Goal: Task Accomplishment & Management: Complete application form

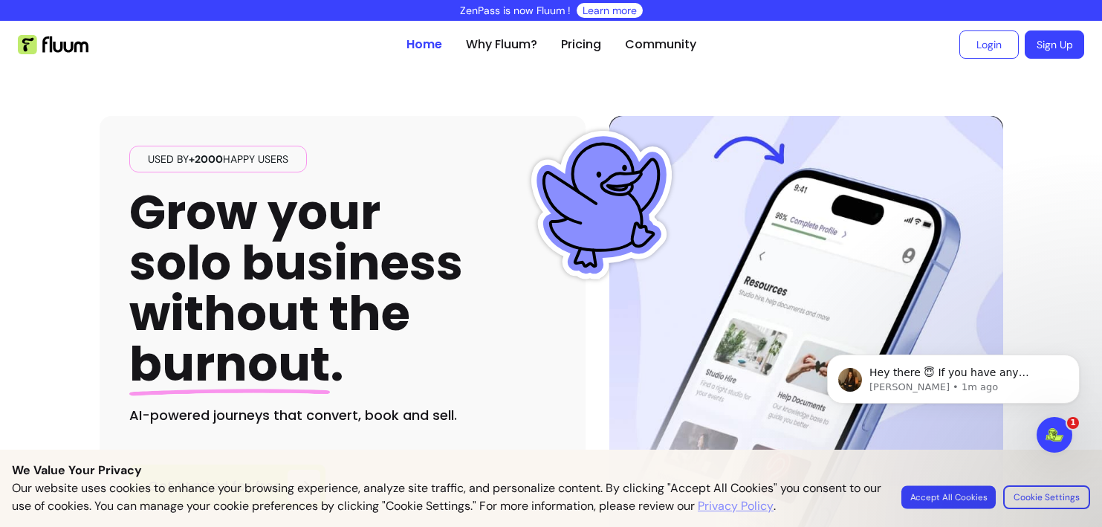
click at [968, 496] on button "Accept All Cookies" at bounding box center [949, 496] width 94 height 23
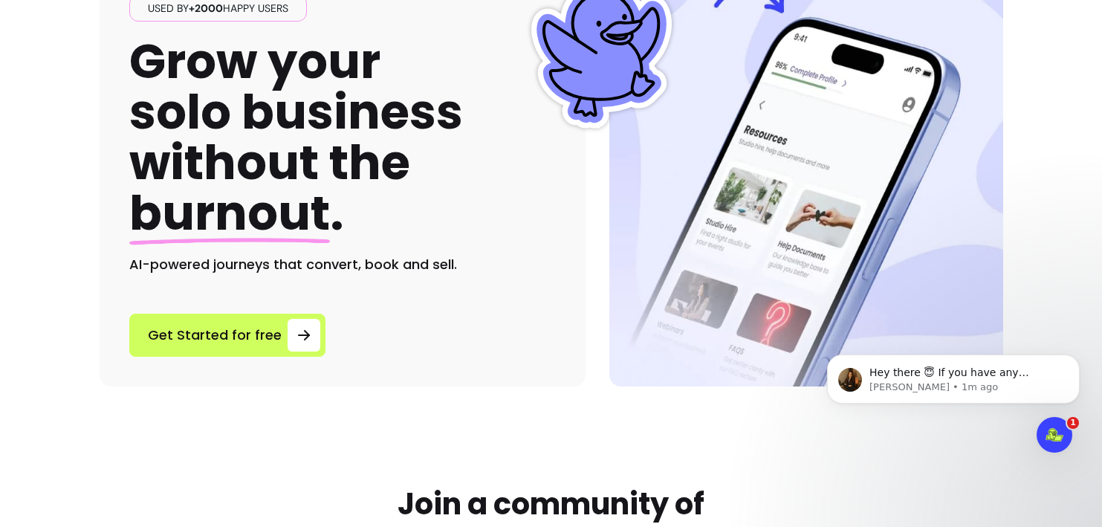
scroll to position [219, 0]
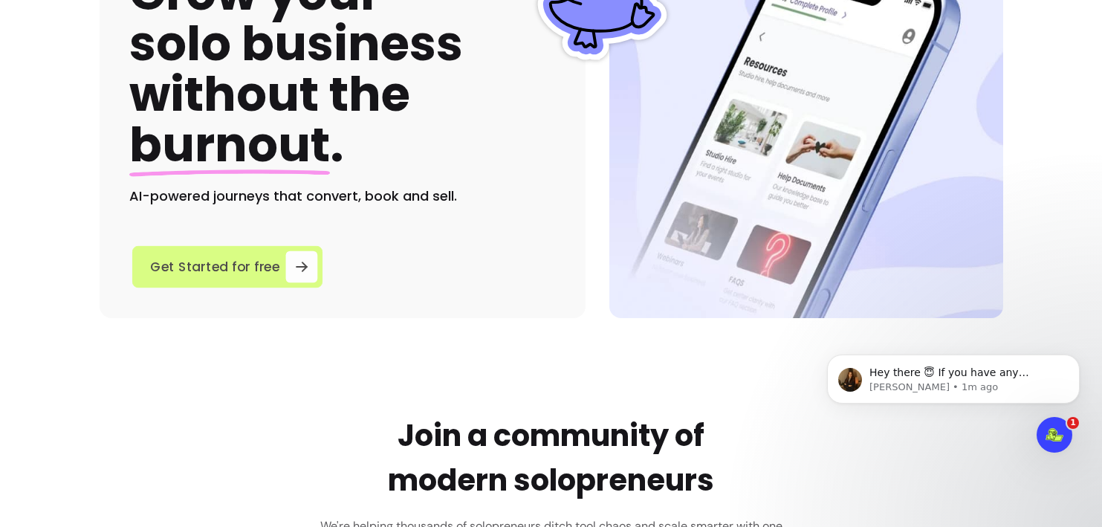
click at [270, 271] on span "Get Started for free" at bounding box center [215, 266] width 130 height 20
click at [271, 271] on span "Get Started for free" at bounding box center [215, 266] width 130 height 20
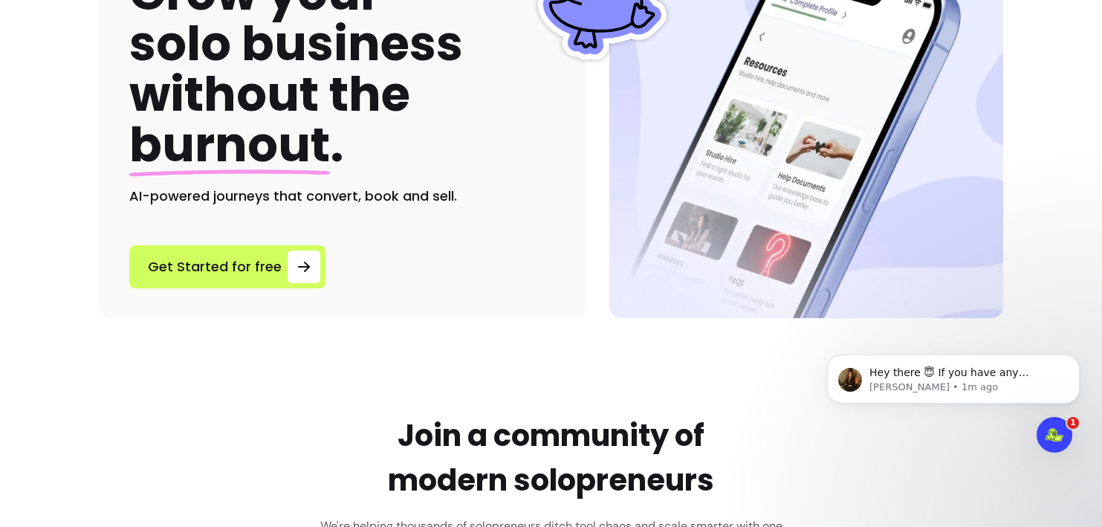
scroll to position [0, 0]
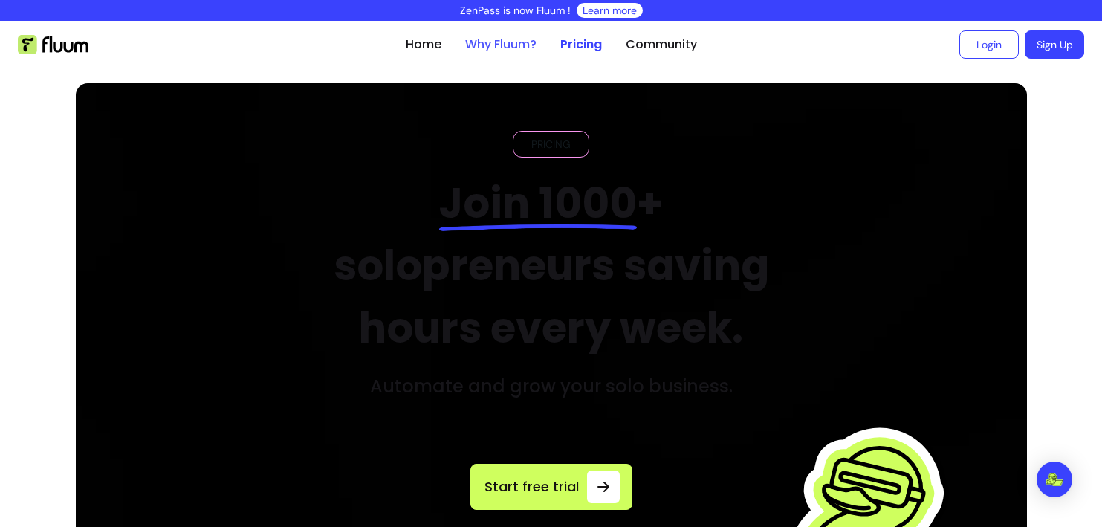
click at [517, 45] on link "Why Fluum?" at bounding box center [500, 45] width 71 height 18
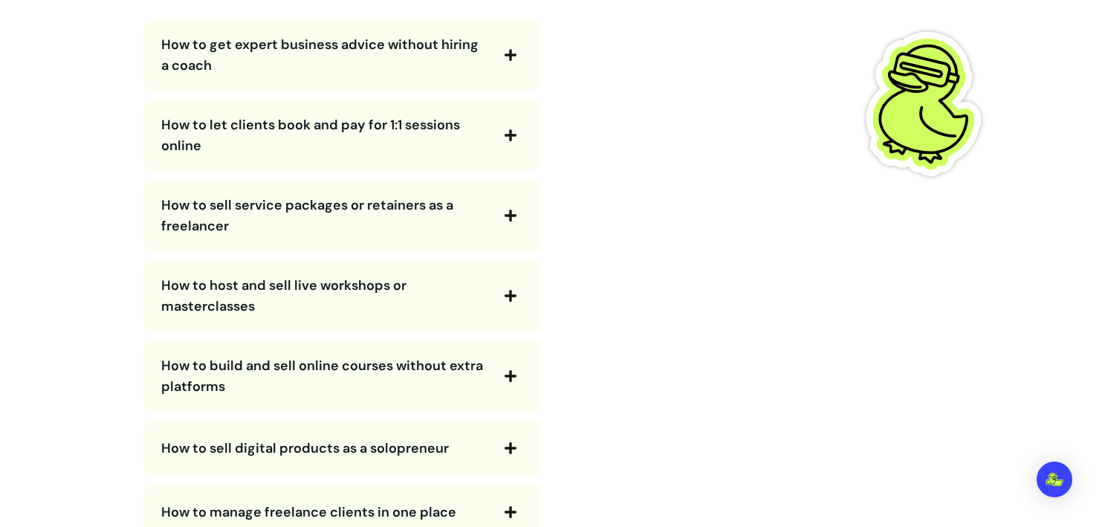
scroll to position [2713, 0]
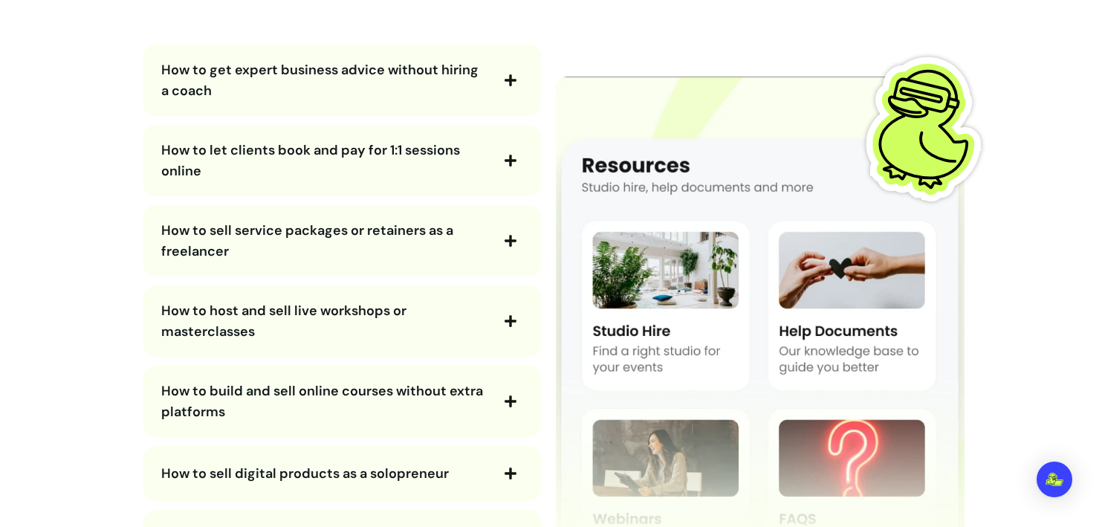
click at [515, 401] on icon "button" at bounding box center [511, 401] width 12 height 12
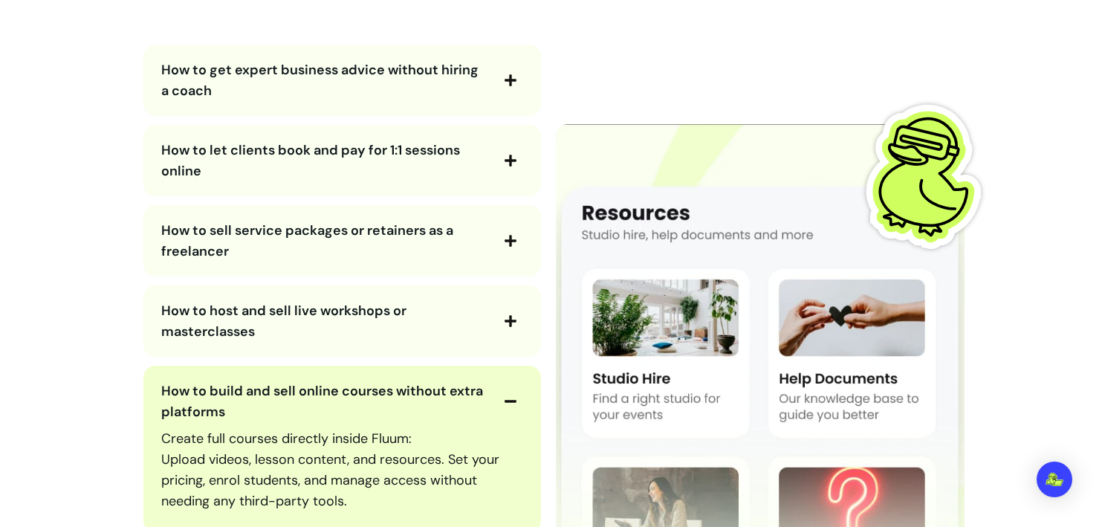
click at [514, 403] on icon "button" at bounding box center [510, 401] width 13 height 13
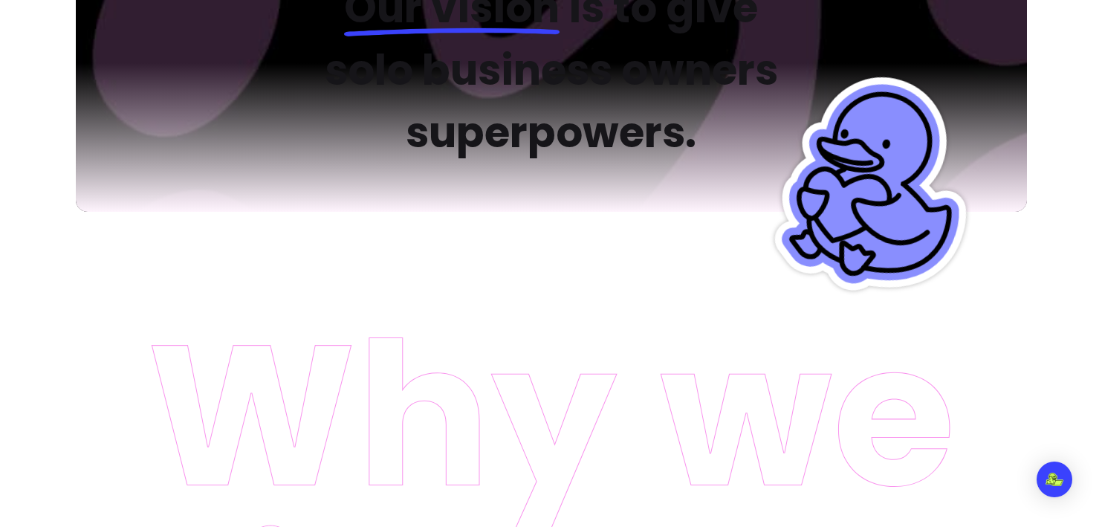
scroll to position [0, 0]
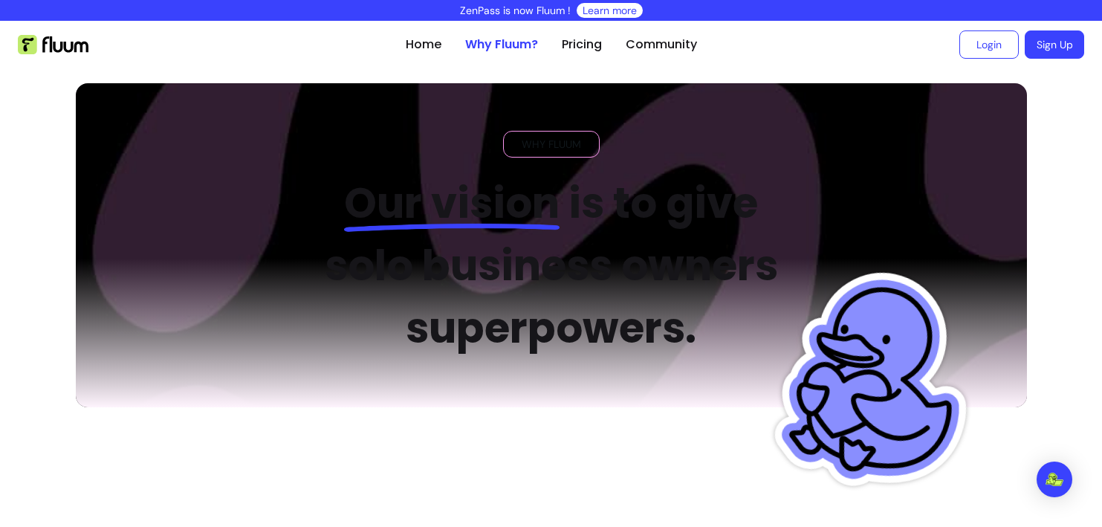
click at [1064, 37] on link "Sign Up" at bounding box center [1054, 44] width 59 height 28
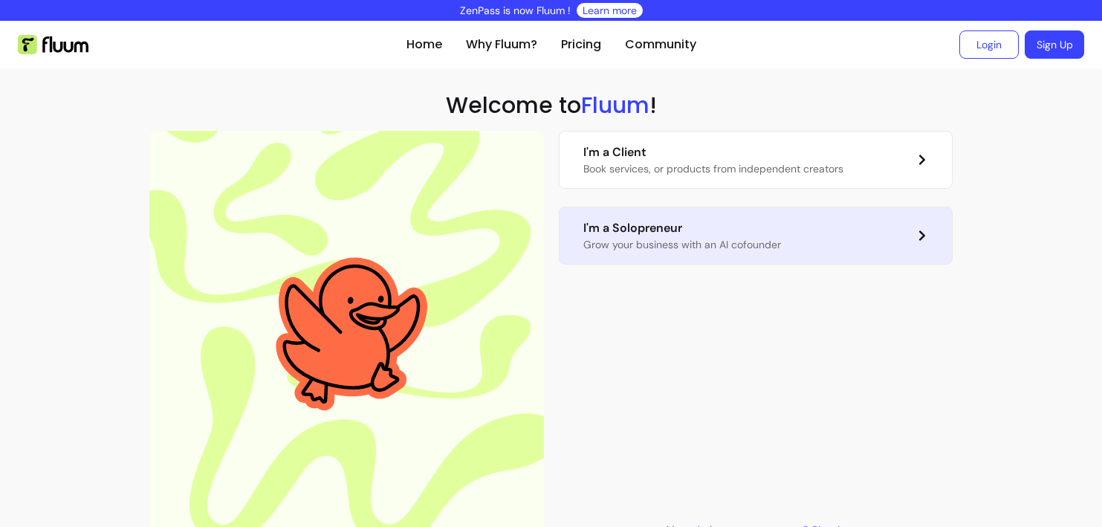
click at [721, 224] on p "I'm a Solopreneur" at bounding box center [682, 228] width 198 height 18
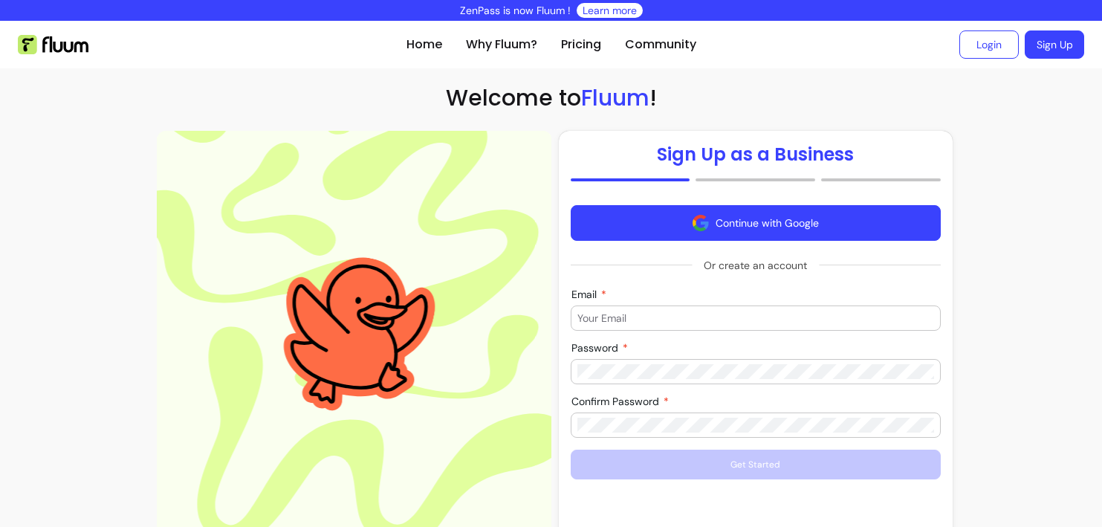
click at [741, 226] on button "Continue with Google" at bounding box center [756, 223] width 370 height 36
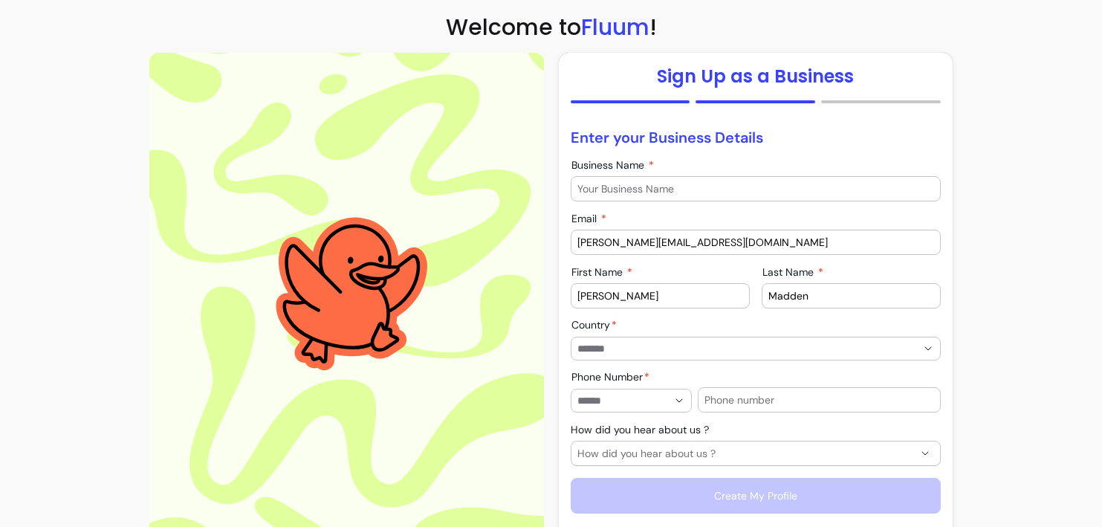
scroll to position [91, 0]
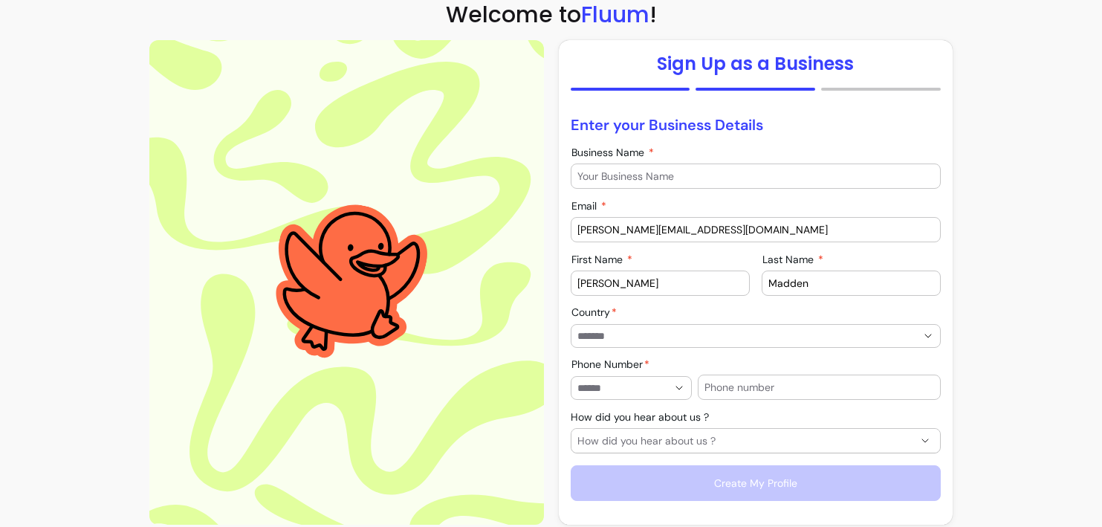
click at [705, 176] on input "Business Name" at bounding box center [755, 176] width 357 height 15
type input "MADS"
click at [659, 335] on input "Country" at bounding box center [734, 335] width 315 height 15
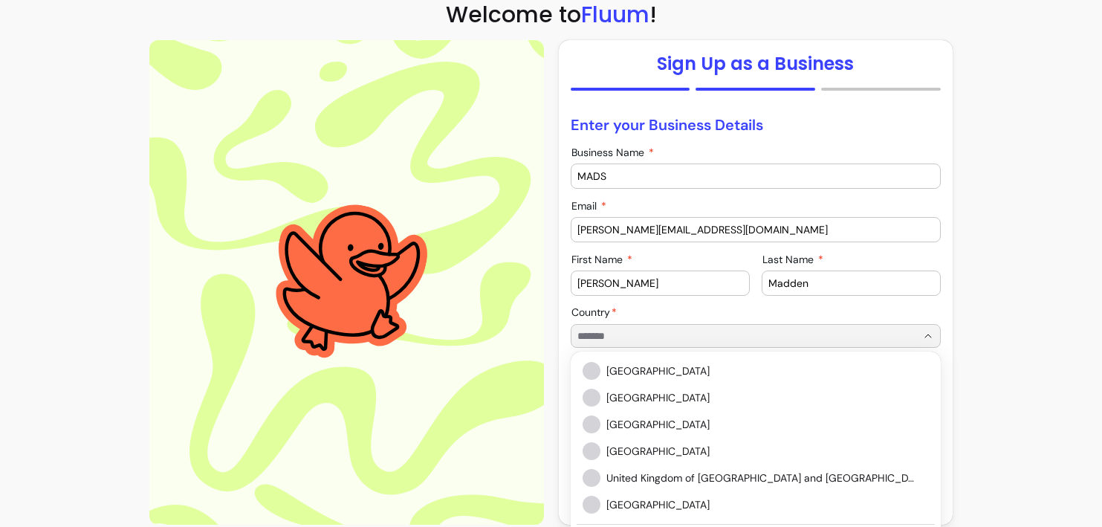
type input "*"
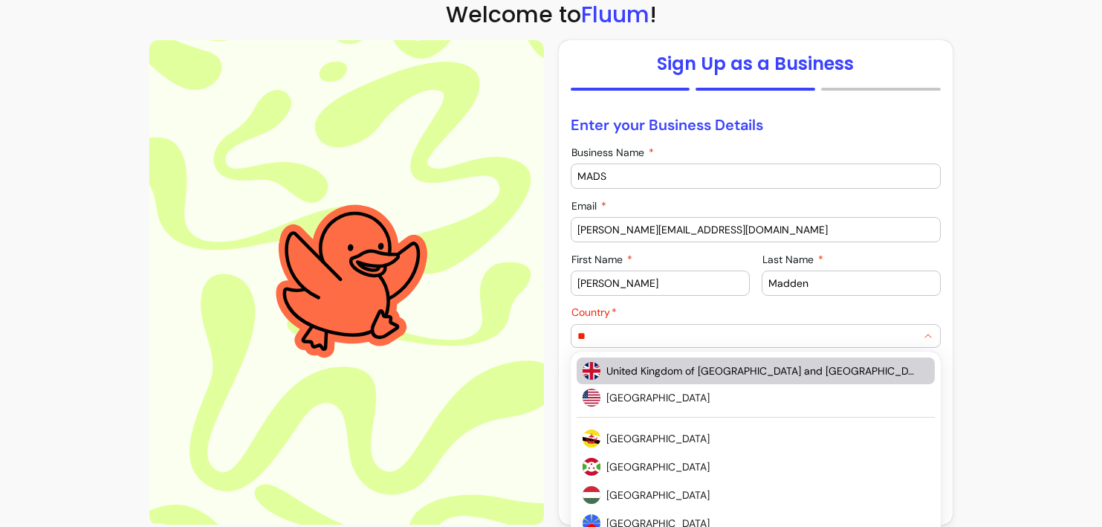
click at [627, 371] on span "United Kingdom of [GEOGRAPHIC_DATA] and [GEOGRAPHIC_DATA]" at bounding box center [760, 370] width 308 height 15
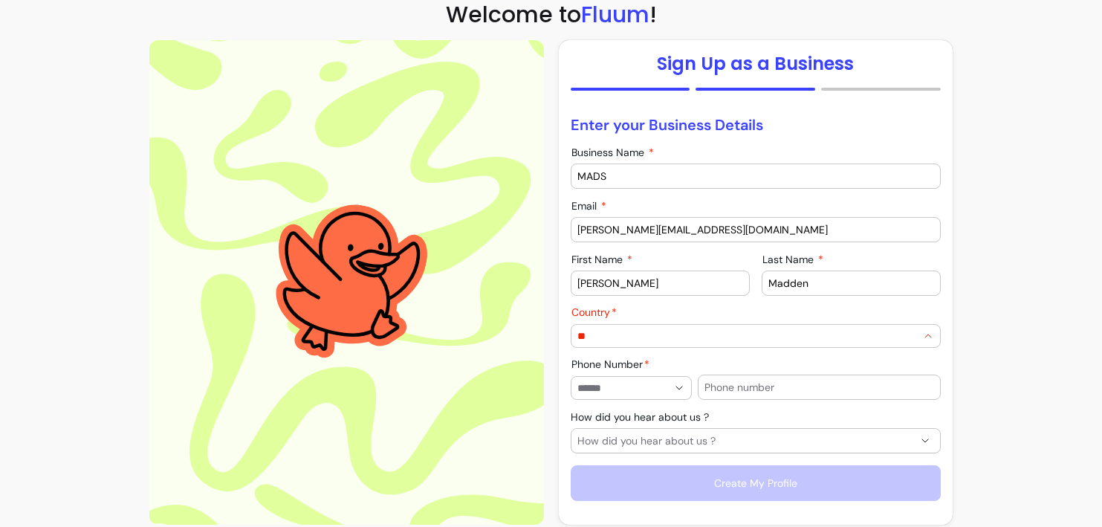
type input "**********"
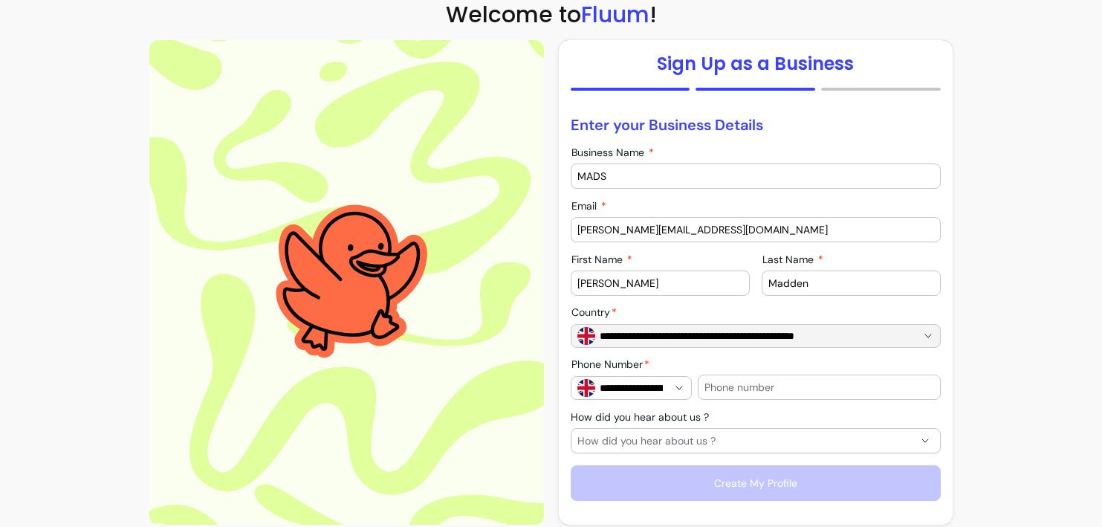
type input "**********"
click at [629, 434] on span "How did you hear about us ?" at bounding box center [746, 440] width 339 height 15
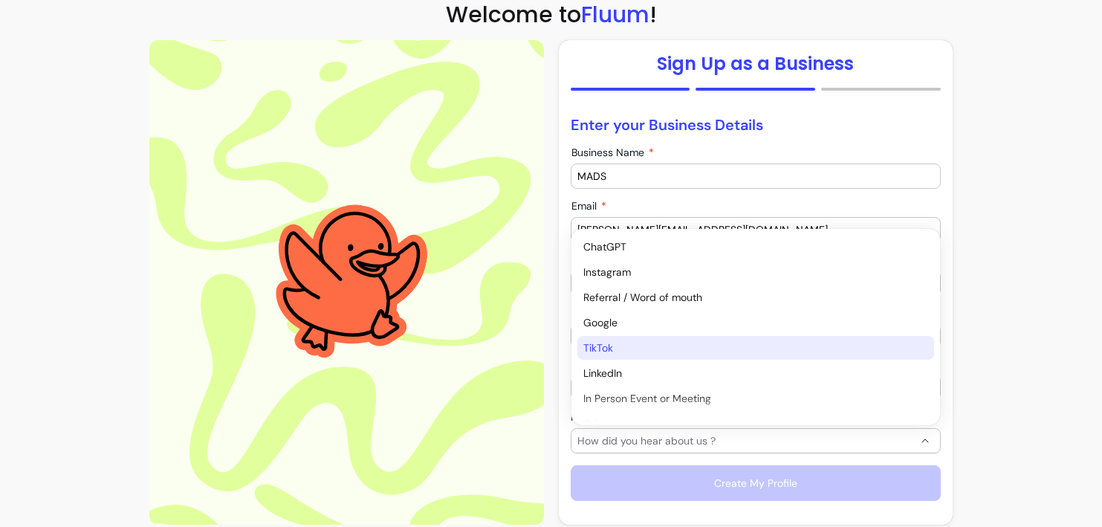
click at [632, 345] on span "TikTok" at bounding box center [748, 347] width 330 height 15
select select "******"
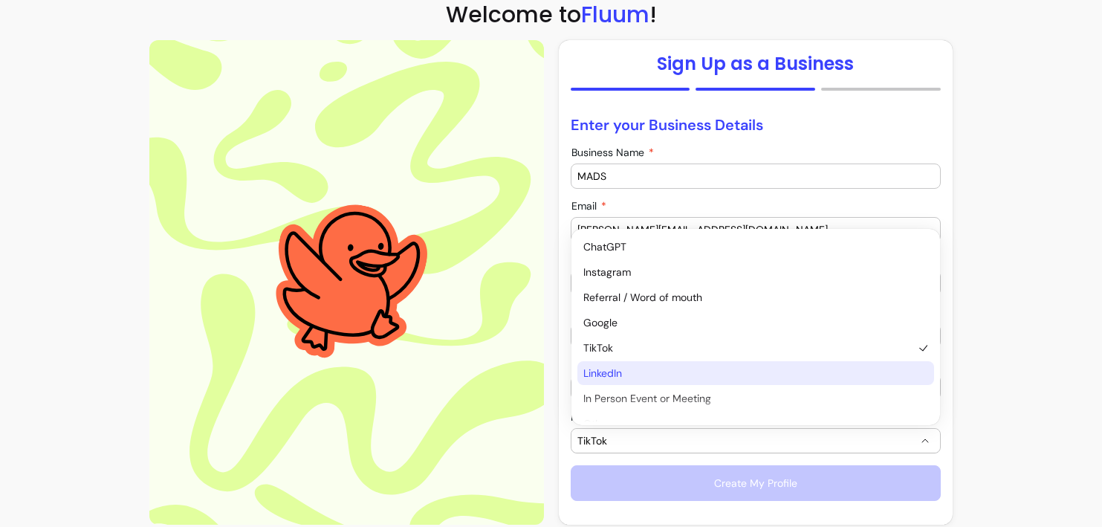
click at [671, 372] on span "LinkedIn" at bounding box center [748, 373] width 330 height 15
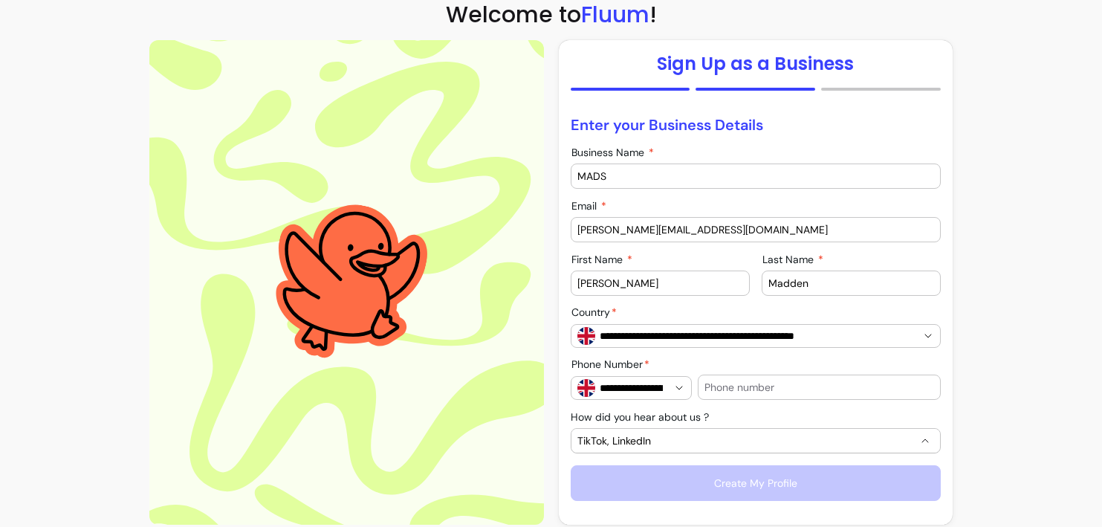
click at [1053, 451] on section "**********" at bounding box center [551, 233] width 1102 height 606
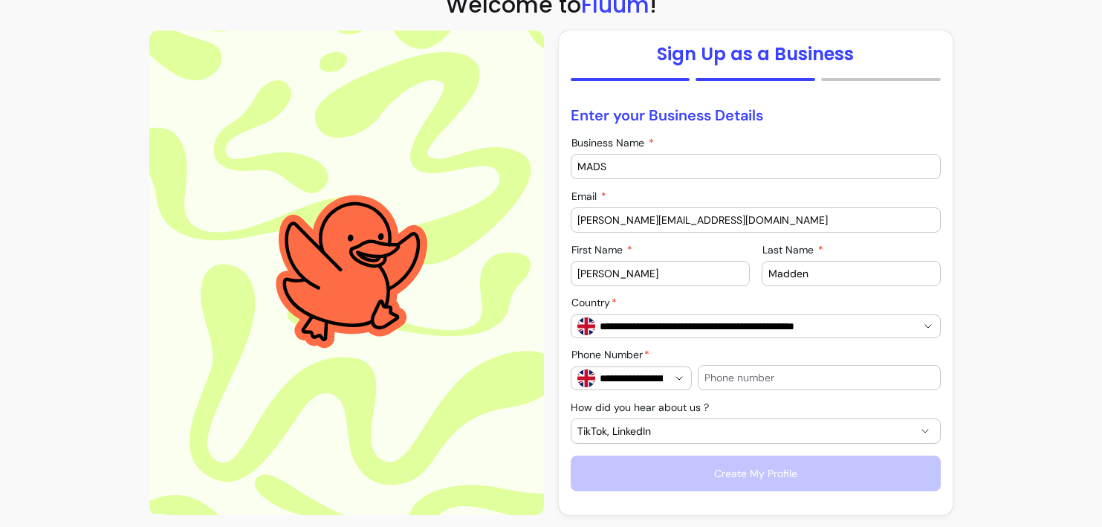
click at [911, 413] on div "**********" at bounding box center [756, 298] width 370 height 386
click at [1012, 352] on section "**********" at bounding box center [551, 223] width 1102 height 606
click at [842, 369] on div at bounding box center [819, 378] width 229 height 24
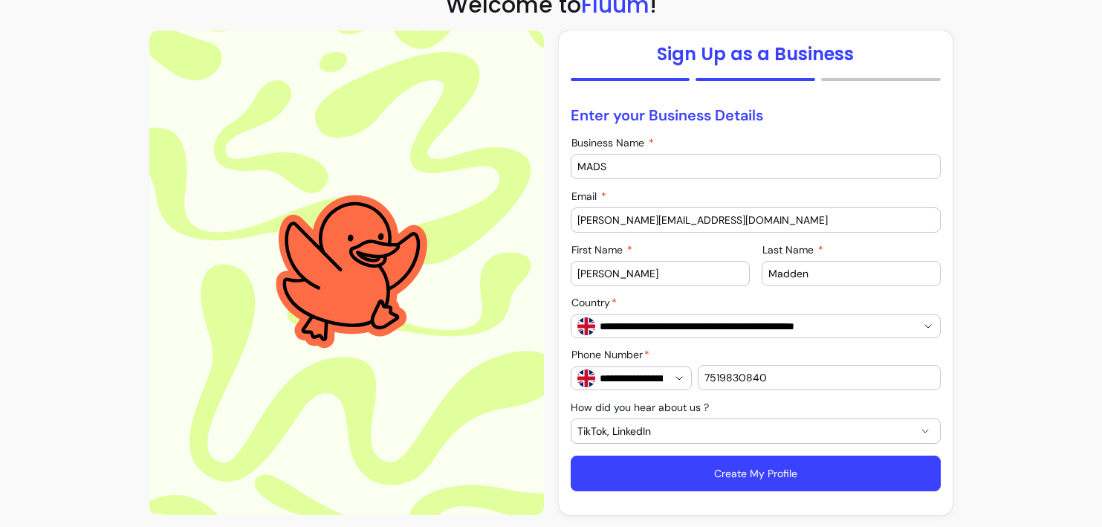
type input "7519830840"
click at [765, 477] on button "Create My Profile" at bounding box center [756, 474] width 370 height 36
click at [831, 469] on button "Create My Profile" at bounding box center [755, 473] width 359 height 35
click at [1072, 30] on icon "close" at bounding box center [1075, 26] width 7 height 7
click at [997, 196] on section "**********" at bounding box center [551, 223] width 1102 height 606
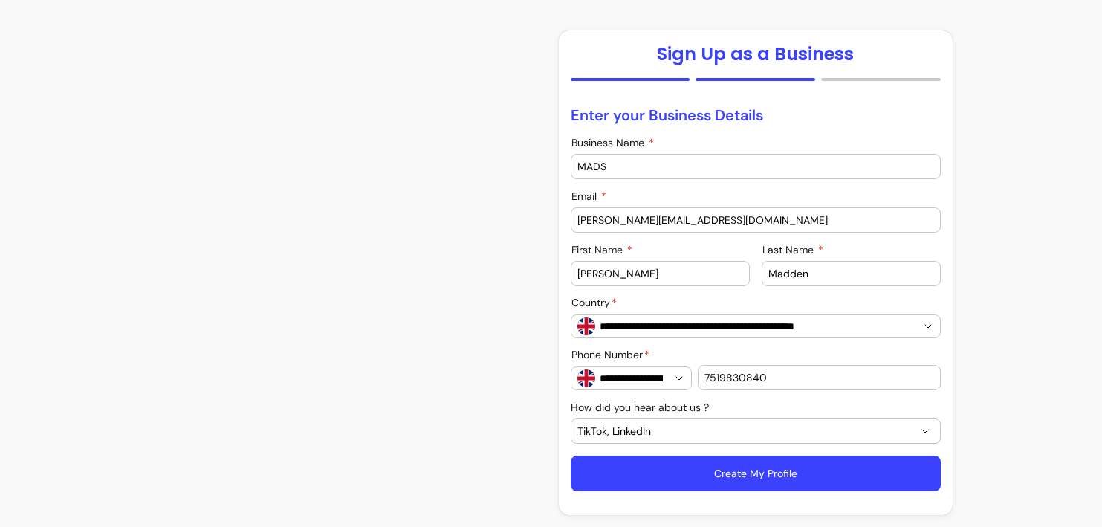
scroll to position [21, 0]
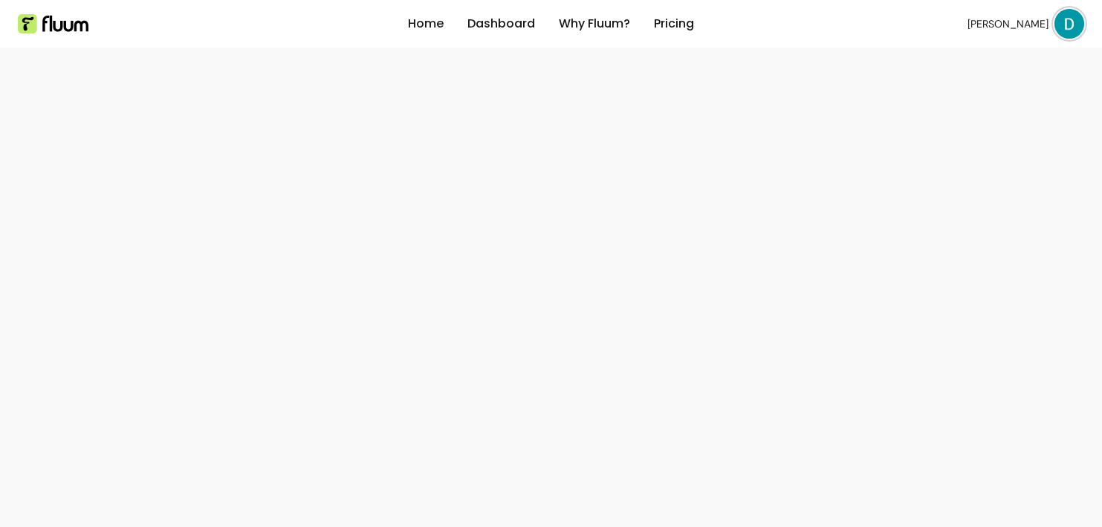
drag, startPoint x: 715, startPoint y: 221, endPoint x: 559, endPoint y: 208, distance: 156.6
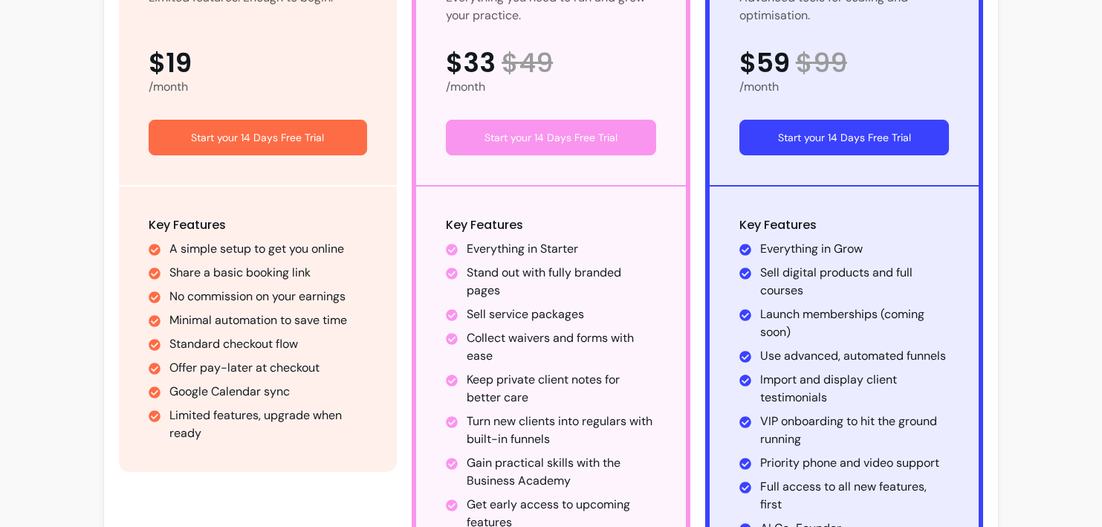
scroll to position [0, 0]
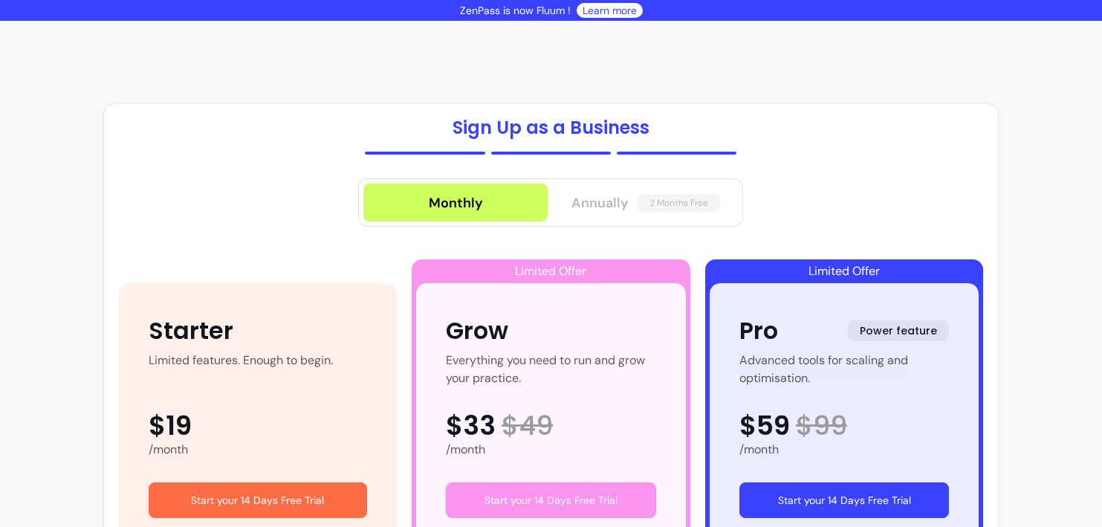
click at [619, 208] on span "Annually" at bounding box center [600, 202] width 57 height 21
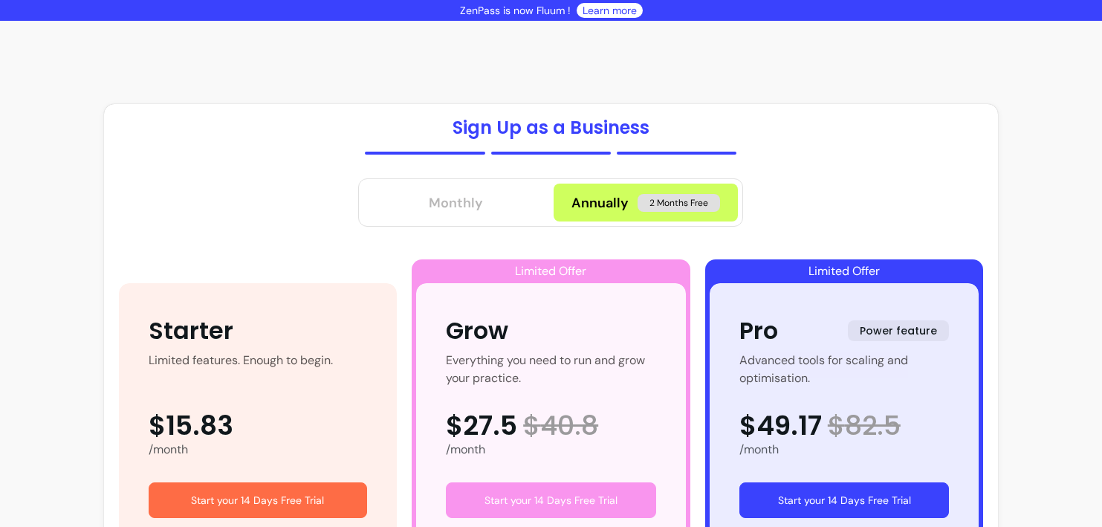
click at [505, 196] on button "Monthly" at bounding box center [455, 203] width 184 height 38
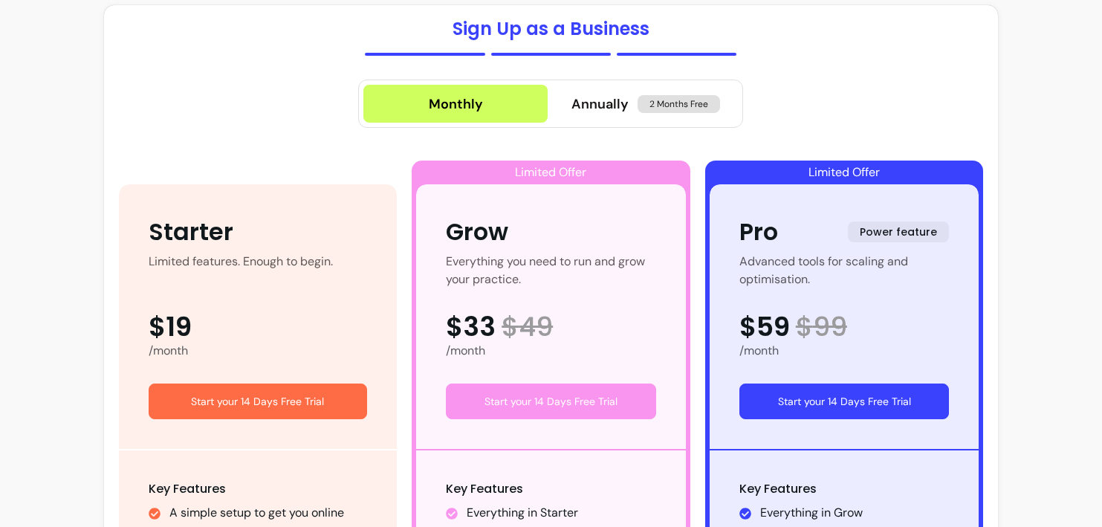
scroll to position [123, 0]
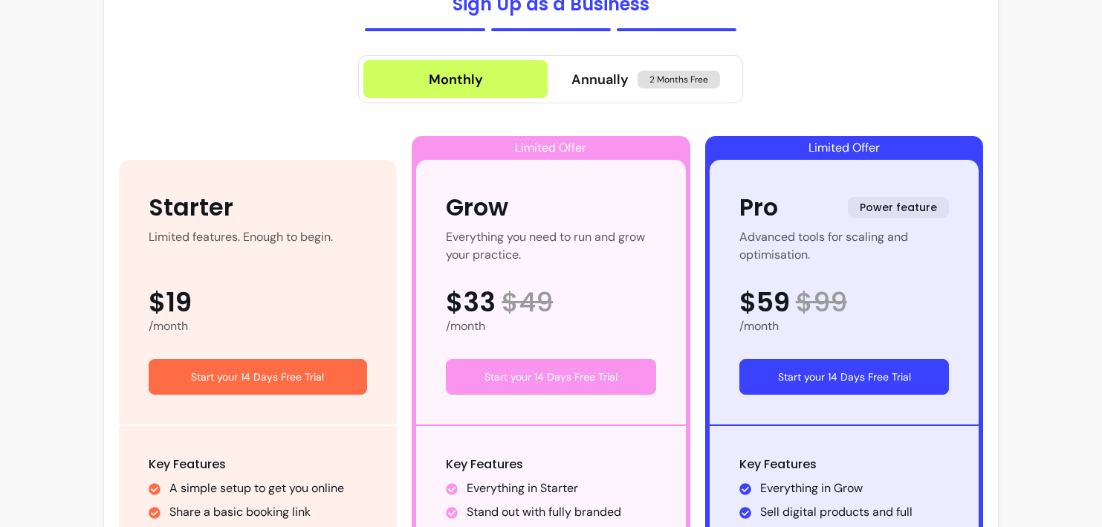
click at [310, 374] on button "Start your 14 Days Free Trial" at bounding box center [258, 377] width 219 height 36
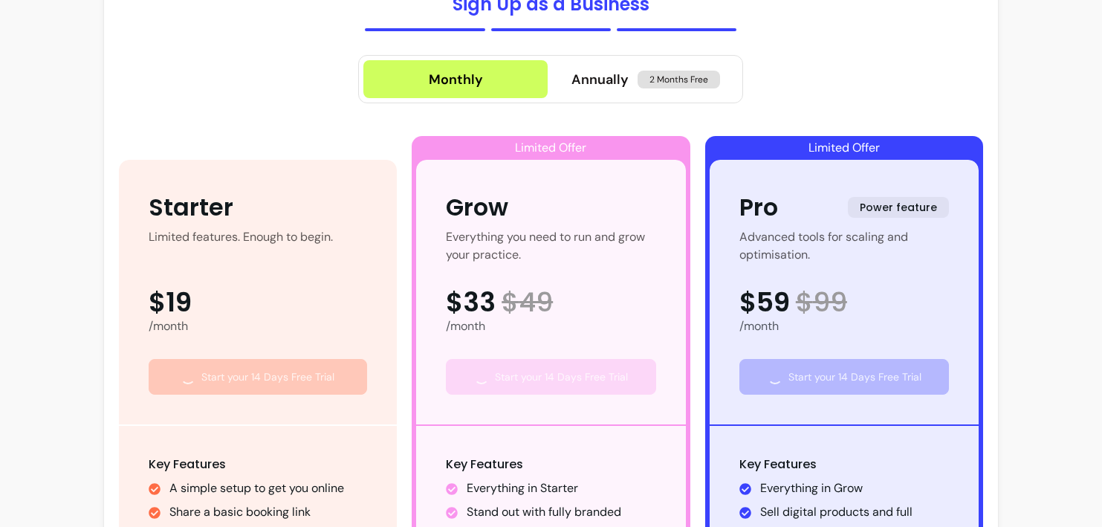
scroll to position [0, 0]
